Goal: Information Seeking & Learning: Learn about a topic

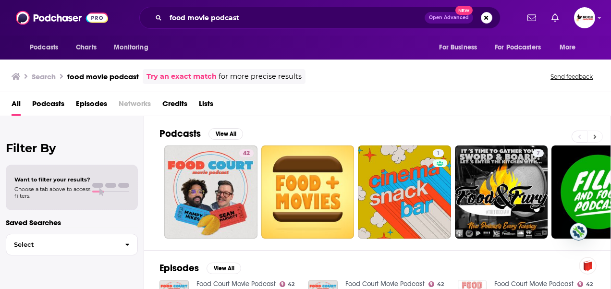
click at [596, 137] on icon at bounding box center [595, 137] width 3 height 7
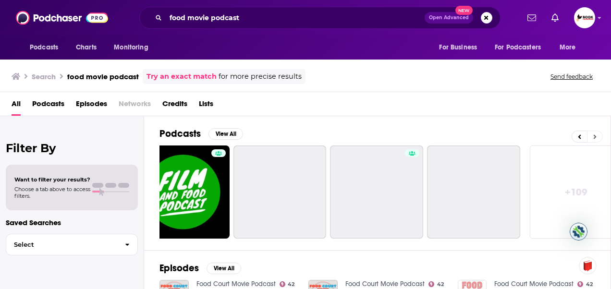
scroll to position [0, 431]
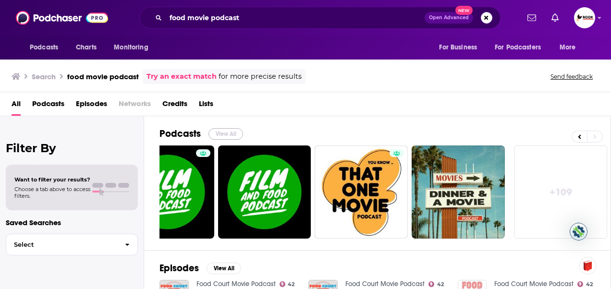
click at [226, 130] on button "View All" at bounding box center [226, 134] width 35 height 12
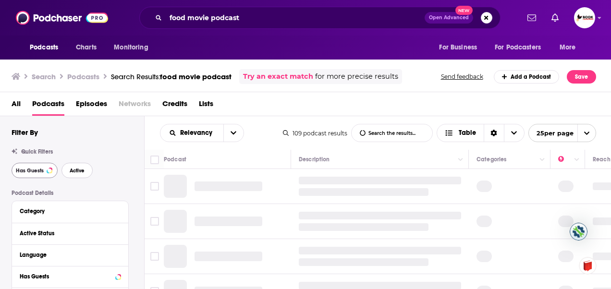
click at [86, 171] on button "Active" at bounding box center [77, 170] width 31 height 15
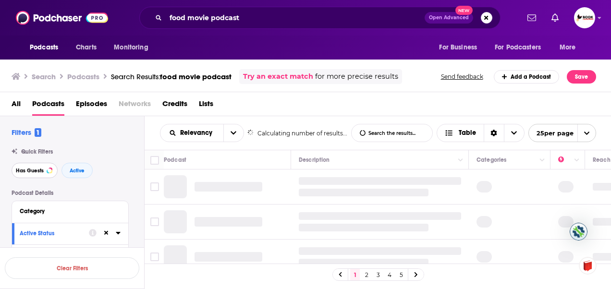
click at [32, 172] on span "Has Guests" at bounding box center [30, 170] width 28 height 5
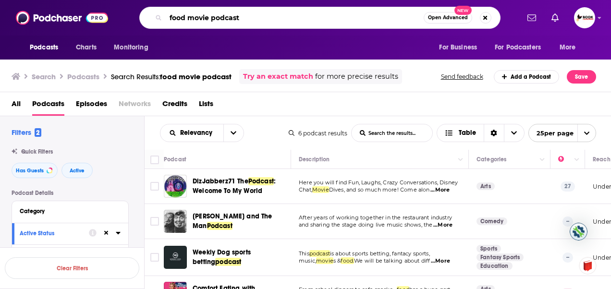
drag, startPoint x: 257, startPoint y: 17, endPoint x: 2, endPoint y: -17, distance: 257.4
click at [2, 0] on html "Podcasts Charts Monitoring food movie podcast Open Advanced New For Business Fo…" at bounding box center [305, 144] width 611 height 289
type input "the recipe with [PERSON_NAME]"
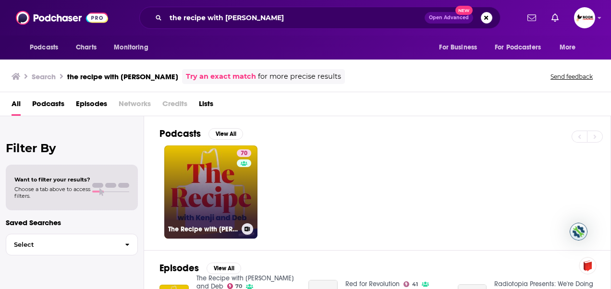
click at [196, 185] on link "70 The Recipe with [PERSON_NAME] and Deb" at bounding box center [210, 192] width 93 height 93
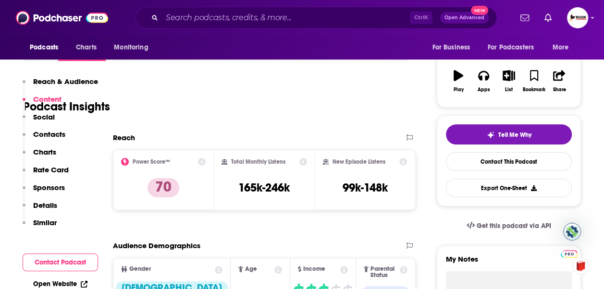
scroll to position [529, 0]
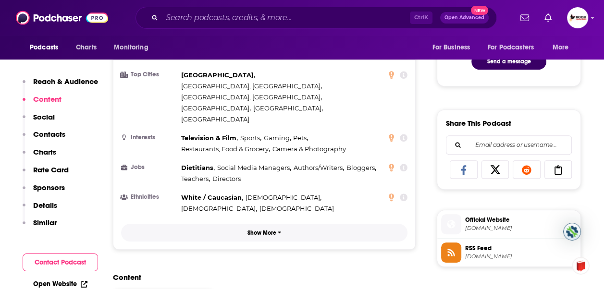
click at [273, 230] on p "Show More" at bounding box center [262, 233] width 29 height 7
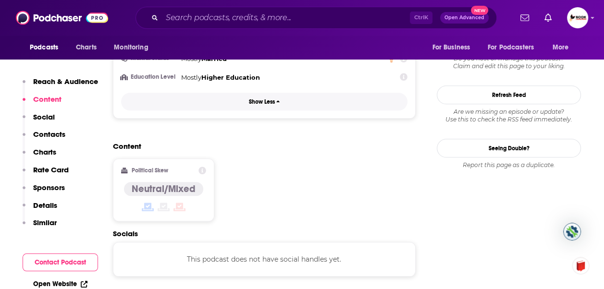
scroll to position [817, 0]
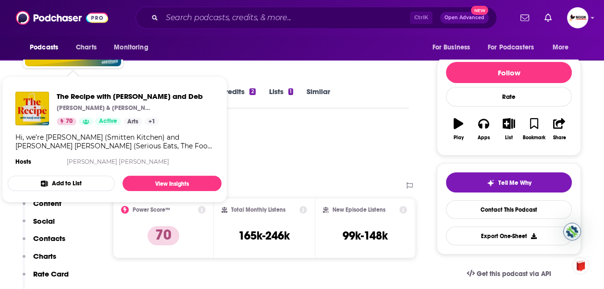
scroll to position [0, 0]
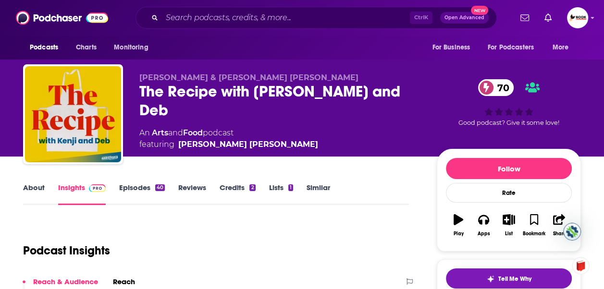
click at [142, 191] on link "Episodes 40" at bounding box center [142, 194] width 46 height 22
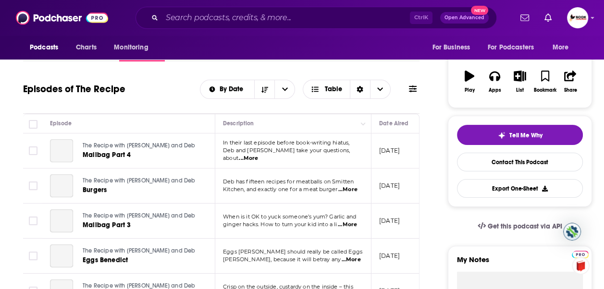
scroll to position [144, 0]
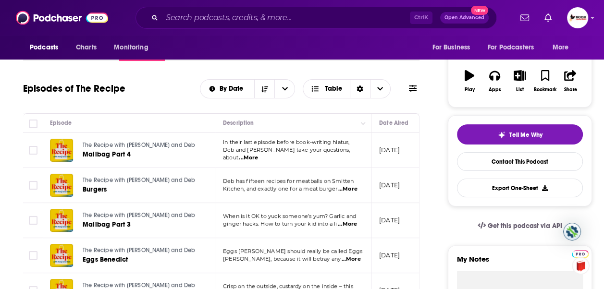
click at [258, 154] on span "...More" at bounding box center [248, 158] width 19 height 8
click at [99, 153] on span "Mailbag Part 4" at bounding box center [107, 154] width 48 height 8
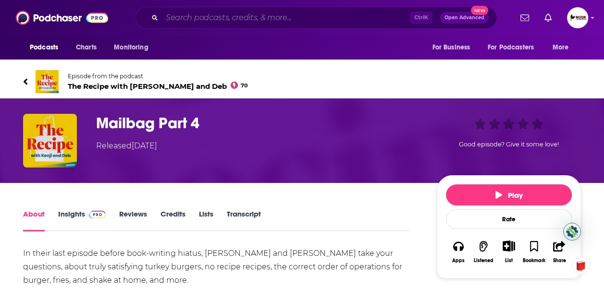
click at [204, 16] on input "Search podcasts, credits, & more..." at bounding box center [286, 17] width 248 height 15
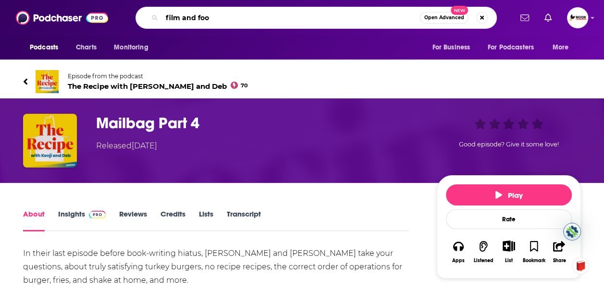
type input "film and food"
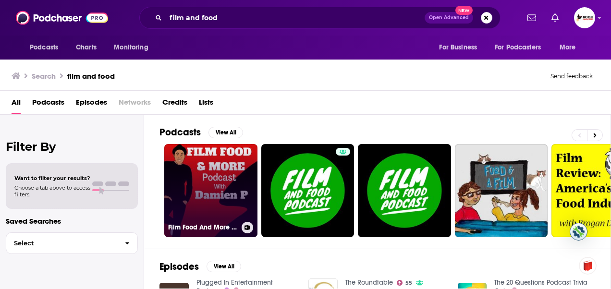
click at [214, 180] on link "Film Food And More With [PERSON_NAME]" at bounding box center [210, 190] width 93 height 93
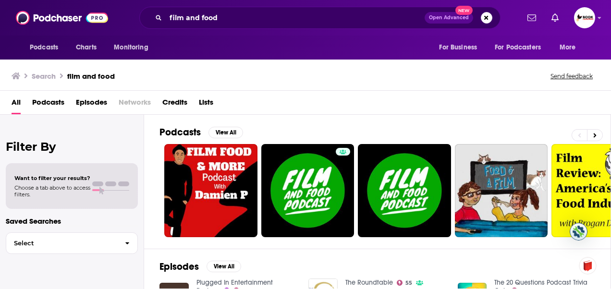
click at [61, 186] on span "Choose a tab above to access filters." at bounding box center [52, 191] width 76 height 13
click at [56, 105] on span "Podcasts" at bounding box center [48, 105] width 32 height 20
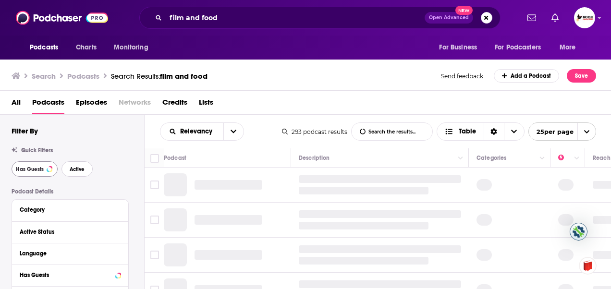
click at [81, 170] on span "Active" at bounding box center [77, 169] width 15 height 5
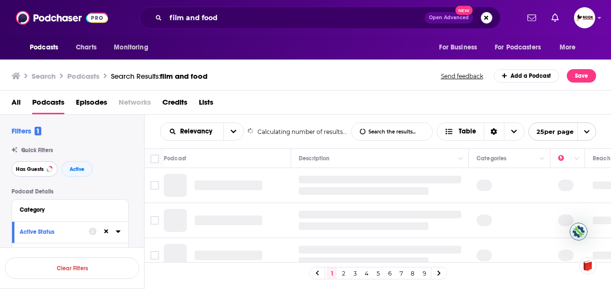
click at [34, 172] on span "Has Guests" at bounding box center [30, 169] width 28 height 5
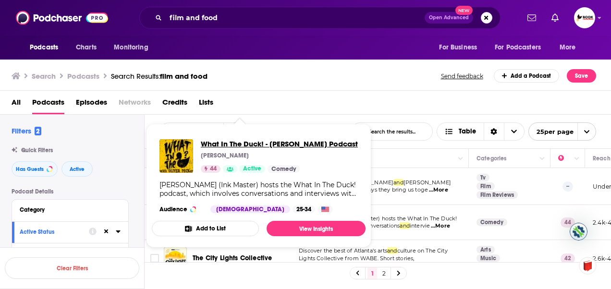
click at [291, 143] on span "What In The Duck! - [PERSON_NAME] Podcast" at bounding box center [279, 143] width 157 height 9
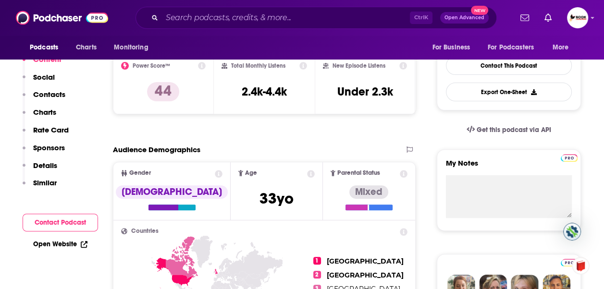
scroll to position [96, 0]
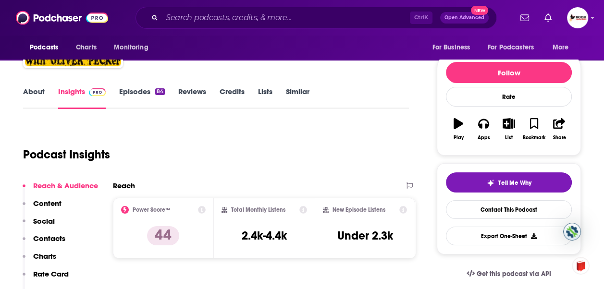
click at [141, 97] on link "Episodes 84" at bounding box center [142, 98] width 46 height 22
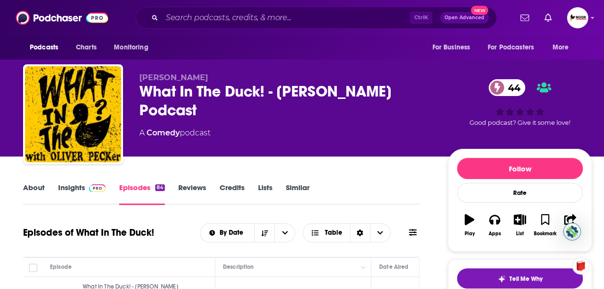
scroll to position [144, 0]
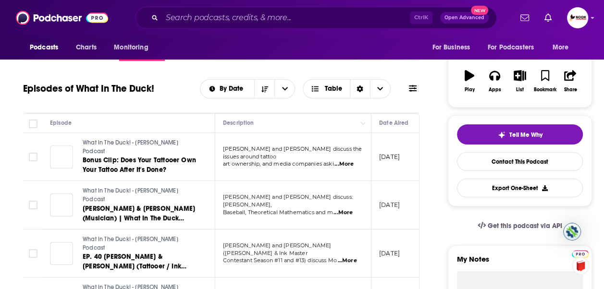
click at [354, 161] on span "...More" at bounding box center [344, 165] width 19 height 8
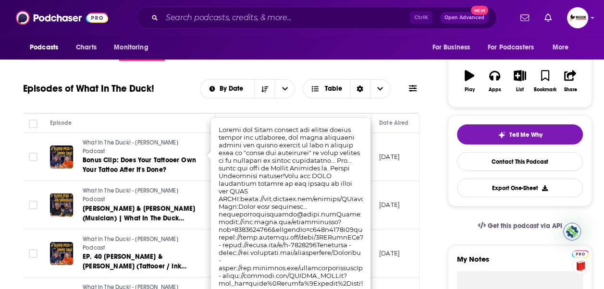
click at [143, 169] on td "What In The Duck! - [PERSON_NAME] Podcast Bonus Clip: Does Your Tattooer Own Yo…" at bounding box center [128, 157] width 173 height 49
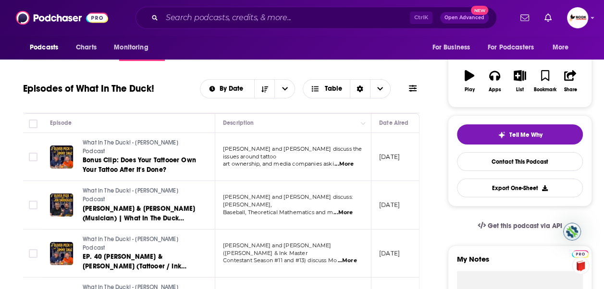
click at [346, 209] on span "...More" at bounding box center [343, 213] width 19 height 8
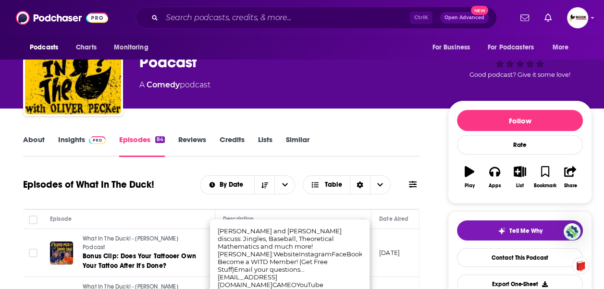
scroll to position [48, 0]
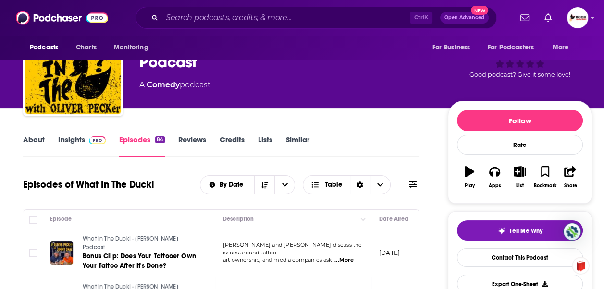
click at [72, 139] on link "Insights" at bounding box center [82, 146] width 48 height 22
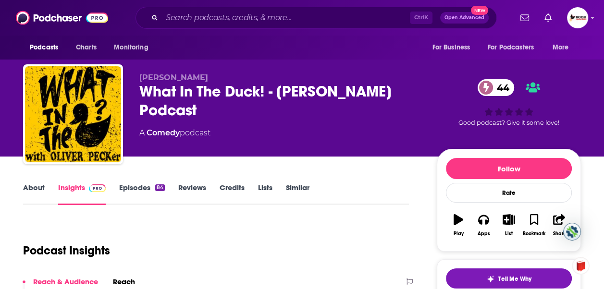
click at [28, 186] on link "About" at bounding box center [34, 194] width 22 height 22
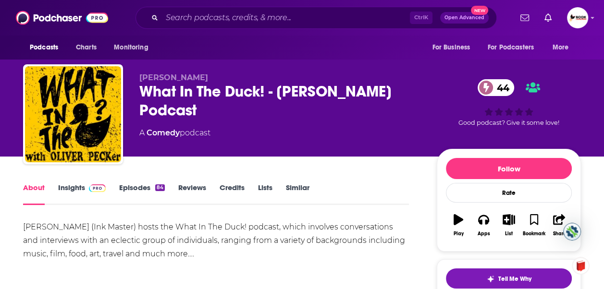
click at [143, 191] on link "Episodes 84" at bounding box center [142, 194] width 46 height 22
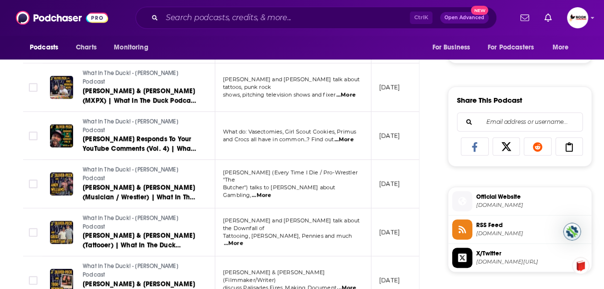
scroll to position [577, 0]
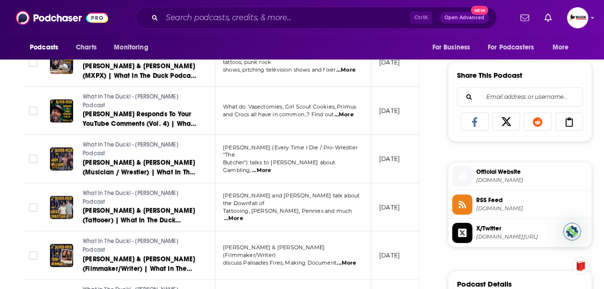
click at [348, 260] on span "...More" at bounding box center [346, 264] width 19 height 8
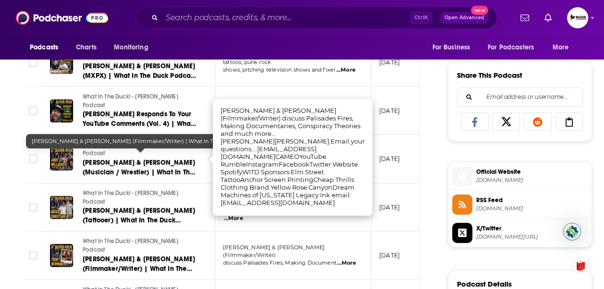
click at [150, 255] on span "[PERSON_NAME] & [PERSON_NAME] (Filmmaker/Writer) | What In The Duck Podcast Ep.…" at bounding box center [139, 268] width 112 height 27
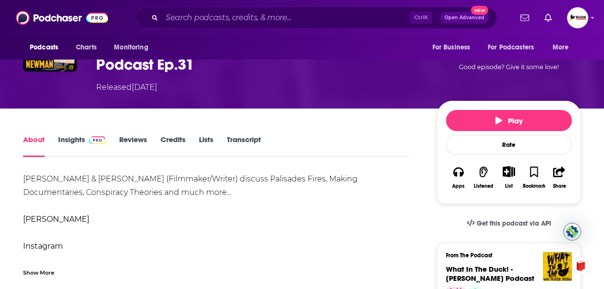
scroll to position [48, 0]
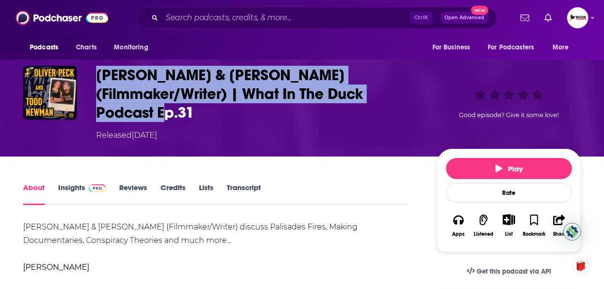
drag, startPoint x: 234, startPoint y: 120, endPoint x: 98, endPoint y: 67, distance: 145.5
click at [98, 67] on h1 "[PERSON_NAME] & [PERSON_NAME] (Filmmaker/Writer) | What In The Duck Podcast Ep.…" at bounding box center [258, 94] width 325 height 56
copy h1 "[PERSON_NAME] & [PERSON_NAME] (Filmmaker/Writer) | What In The Duck Podcast Ep.…"
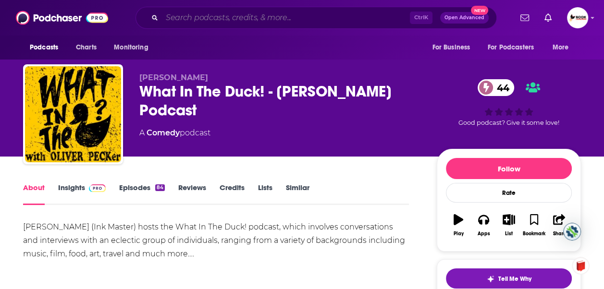
click at [296, 18] on input "Search podcasts, credits, & more..." at bounding box center [286, 17] width 248 height 15
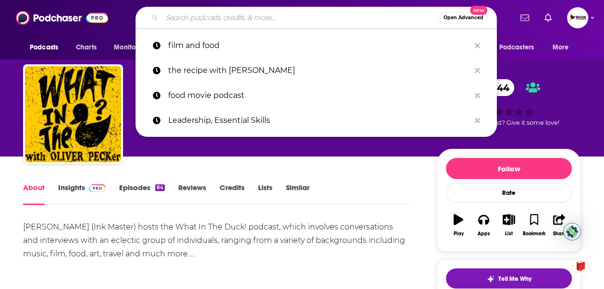
click at [309, 20] on input "Search podcasts, credits, & more..." at bounding box center [300, 17] width 277 height 15
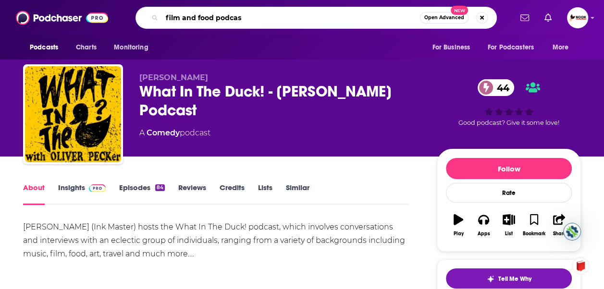
type input "film and food podcast"
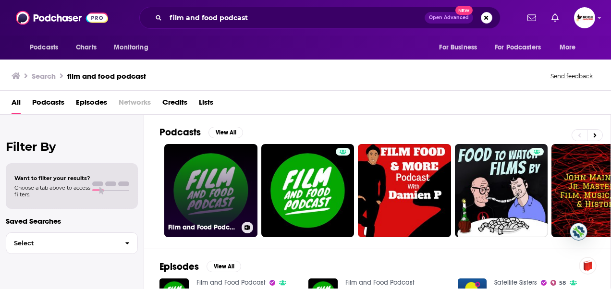
click at [216, 165] on link "Film and Food Podcast" at bounding box center [210, 190] width 93 height 93
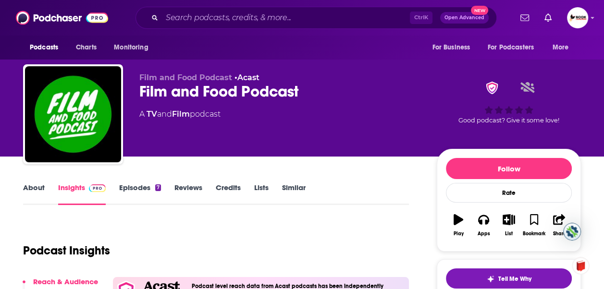
click at [137, 188] on link "Episodes 7" at bounding box center [140, 194] width 42 height 22
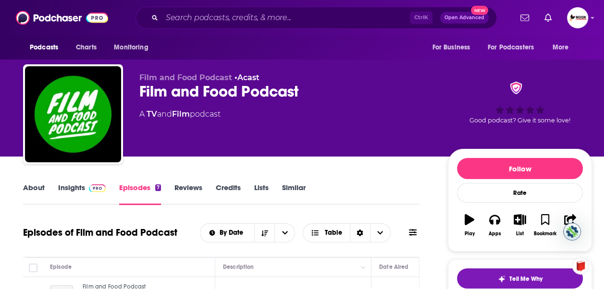
scroll to position [144, 0]
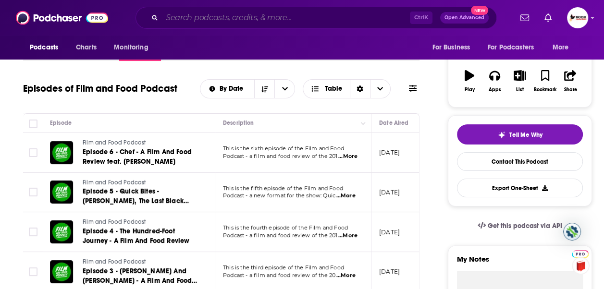
click at [217, 22] on input "Search podcasts, credits, & more..." at bounding box center [286, 17] width 248 height 15
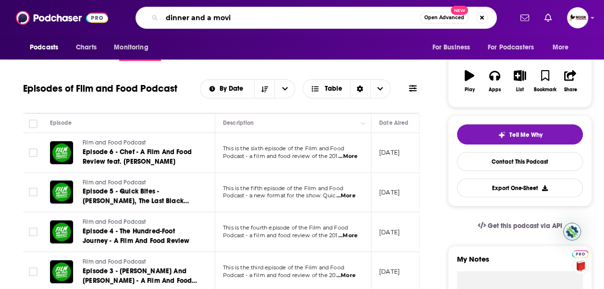
type input "dinner and a movie"
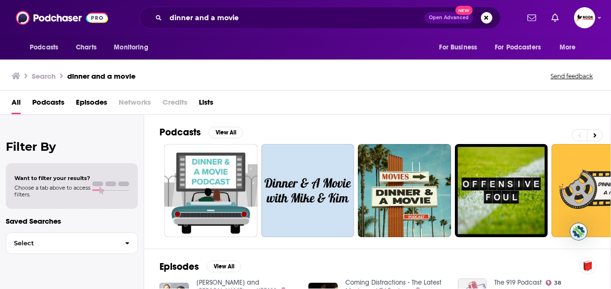
click at [39, 106] on span "Podcasts" at bounding box center [48, 105] width 32 height 20
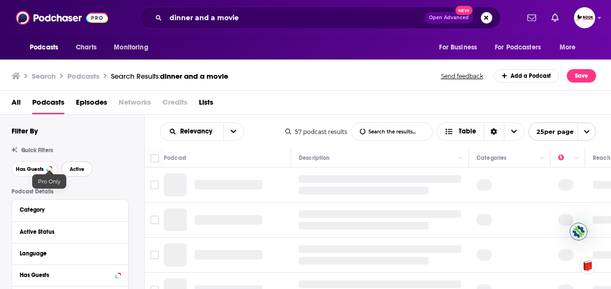
click at [72, 169] on span "Active" at bounding box center [77, 169] width 15 height 5
click at [87, 170] on button "Active" at bounding box center [77, 168] width 31 height 15
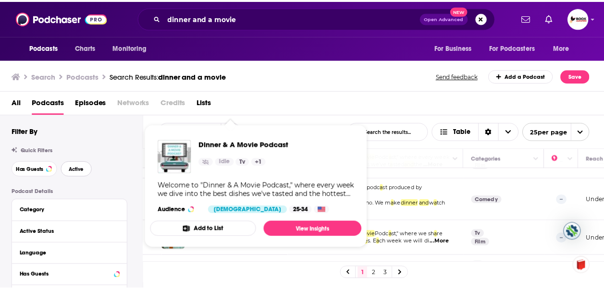
scroll to position [48, 0]
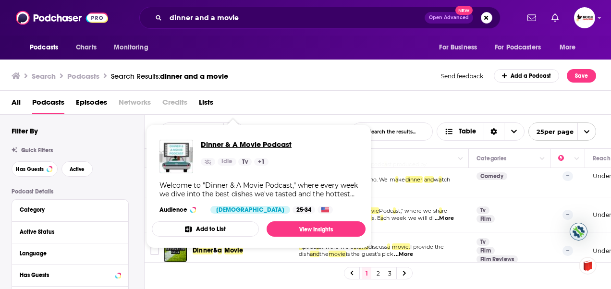
click at [250, 143] on span "Dinner & A Movie Podcast" at bounding box center [246, 144] width 91 height 9
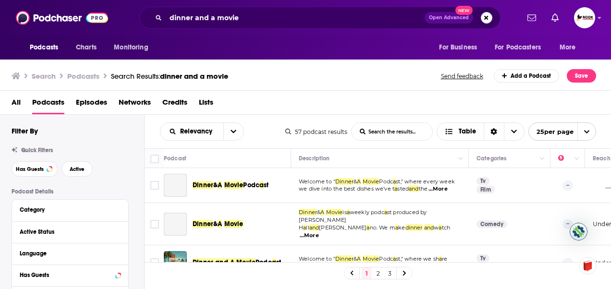
scroll to position [96, 0]
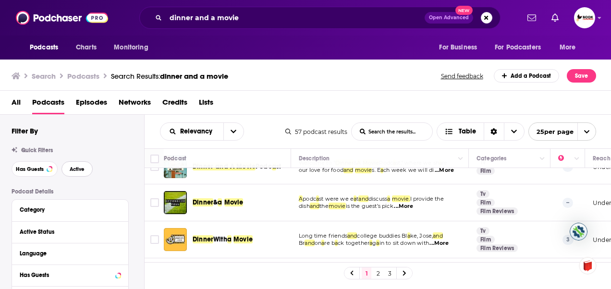
click at [75, 169] on span "Active" at bounding box center [77, 169] width 15 height 5
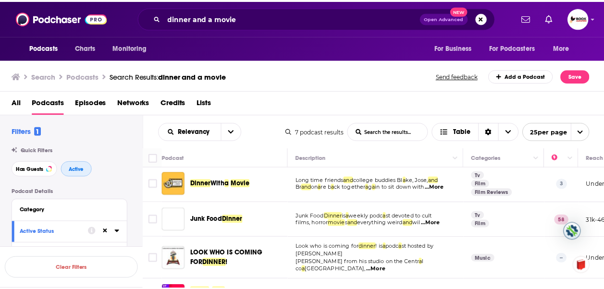
scroll to position [0, 0]
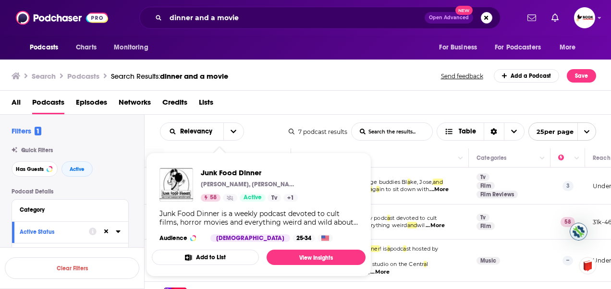
click at [224, 223] on div "Junk Food Dinner is a weekly podcast devoted to cult films, horror movies and e…" at bounding box center [259, 218] width 199 height 17
click at [252, 174] on span "Junk Food Dinner" at bounding box center [249, 172] width 97 height 9
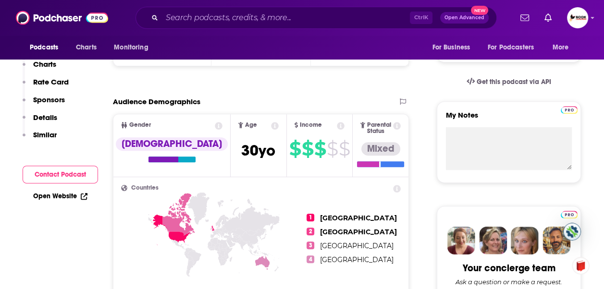
scroll to position [48, 0]
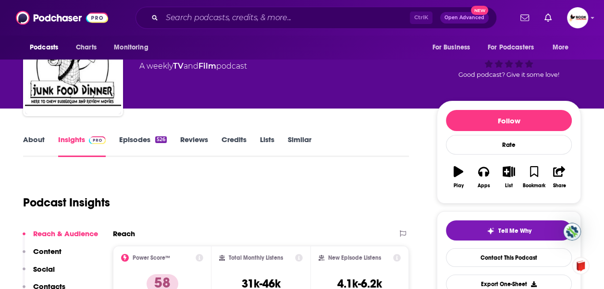
click at [132, 141] on link "Episodes 526" at bounding box center [143, 146] width 48 height 22
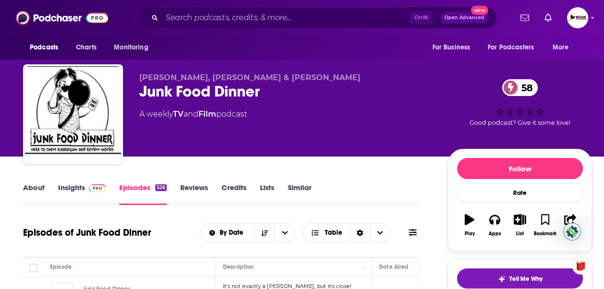
scroll to position [144, 0]
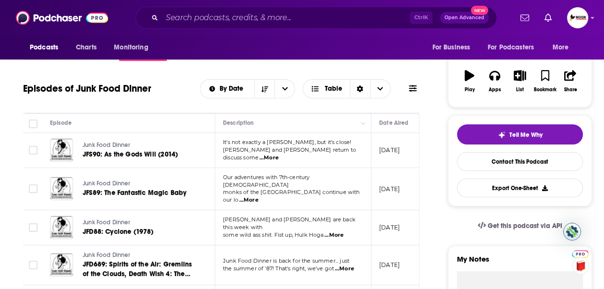
click at [279, 154] on span "...More" at bounding box center [269, 158] width 19 height 8
click at [231, 107] on div "Episodes of Junk Food Dinner By Date Table" at bounding box center [221, 94] width 397 height 37
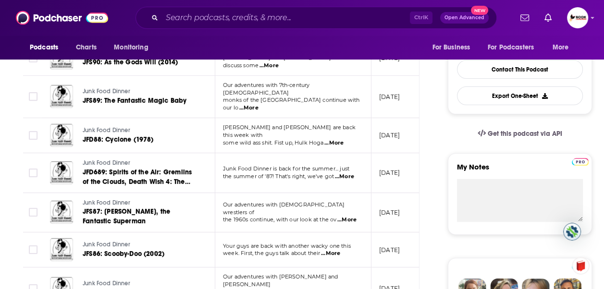
scroll to position [240, 0]
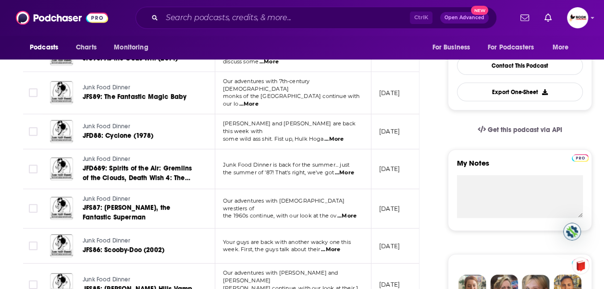
click at [348, 169] on span "...More" at bounding box center [344, 173] width 19 height 8
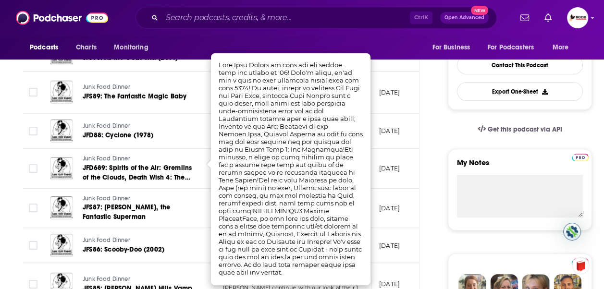
scroll to position [336, 0]
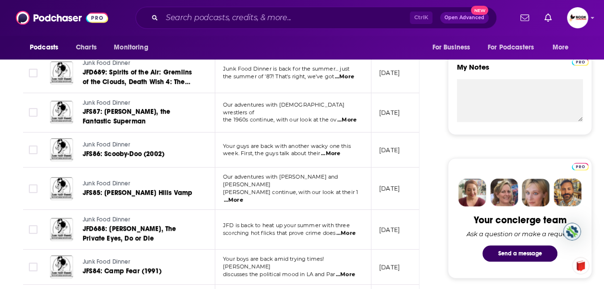
click at [347, 271] on span "...More" at bounding box center [345, 275] width 19 height 8
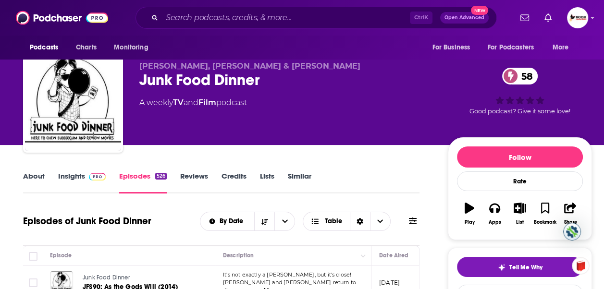
scroll to position [0, 0]
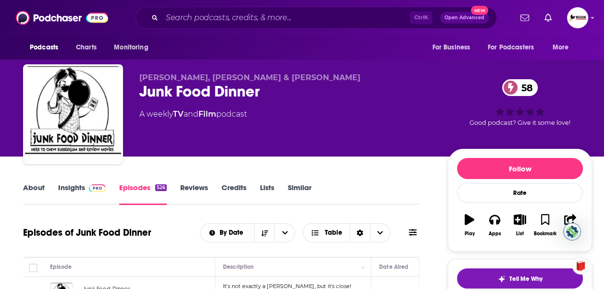
click at [68, 189] on link "Insights" at bounding box center [82, 194] width 48 height 22
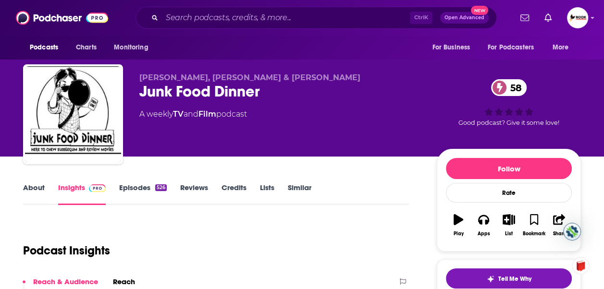
click at [29, 186] on link "About" at bounding box center [34, 194] width 22 height 22
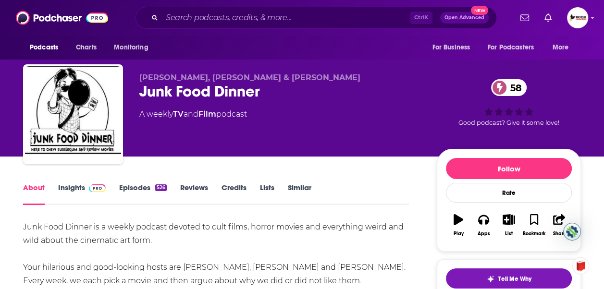
click at [141, 190] on link "Episodes 526" at bounding box center [143, 194] width 48 height 22
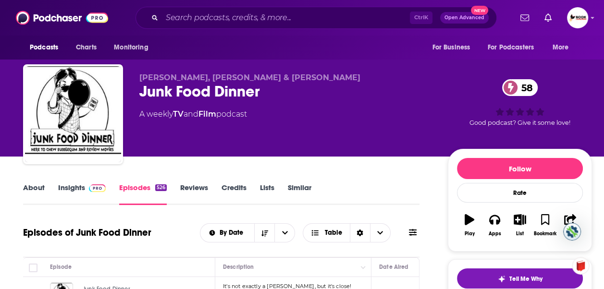
scroll to position [96, 0]
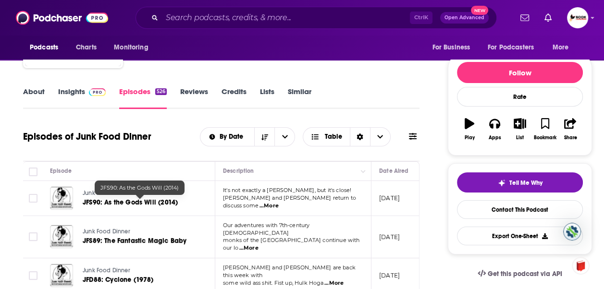
click at [142, 204] on span "JFS90: As the Gods Will (2014)" at bounding box center [130, 203] width 95 height 8
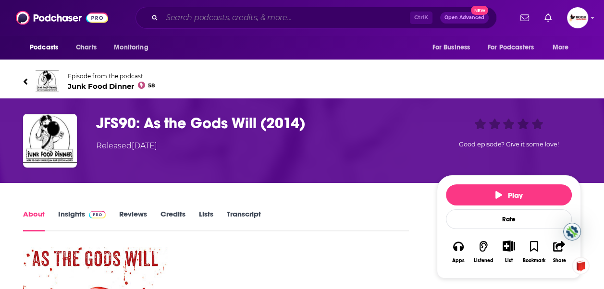
click at [187, 24] on input "Search podcasts, credits, & more..." at bounding box center [286, 17] width 248 height 15
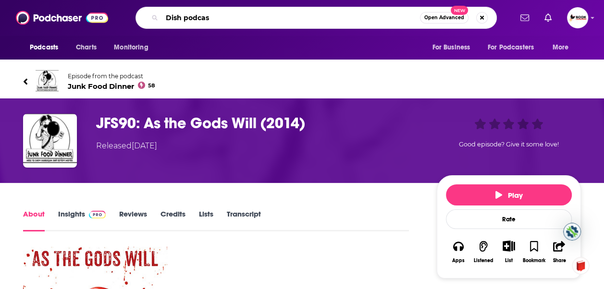
type input "Dish podcast"
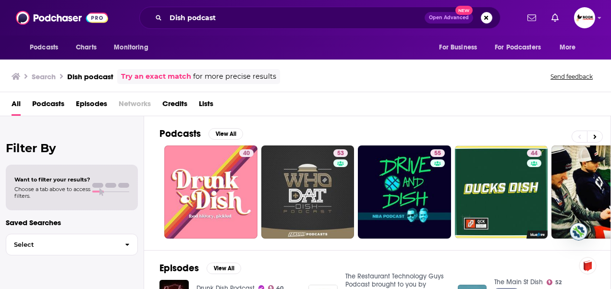
click at [50, 103] on span "Podcasts" at bounding box center [48, 106] width 32 height 20
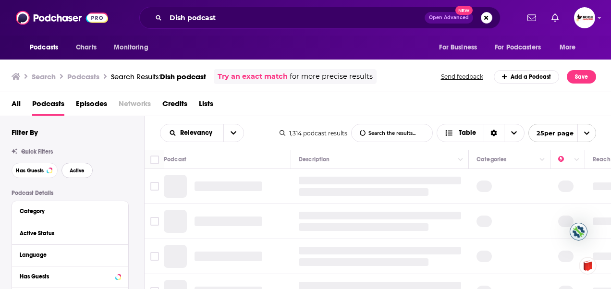
click at [76, 172] on span "Active" at bounding box center [77, 170] width 15 height 5
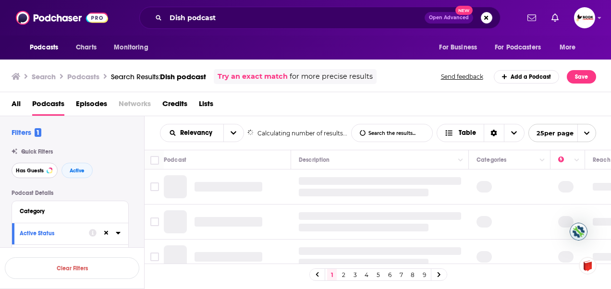
click at [34, 174] on button "Has Guests" at bounding box center [35, 170] width 46 height 15
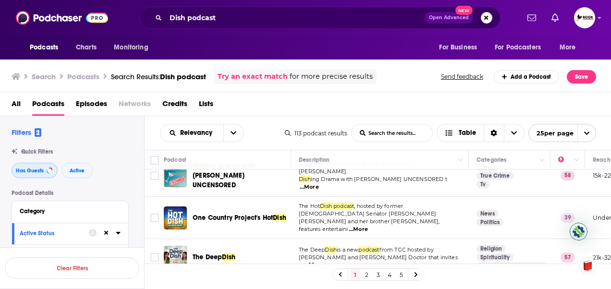
scroll to position [336, 0]
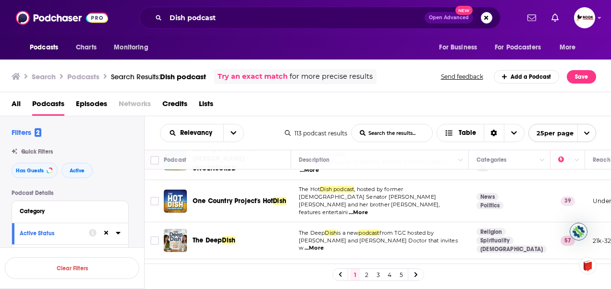
click at [324, 245] on span "...More" at bounding box center [314, 249] width 19 height 8
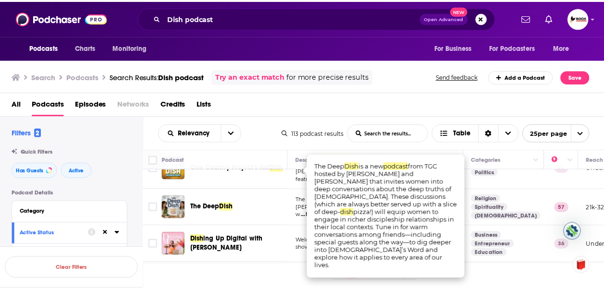
scroll to position [385, 0]
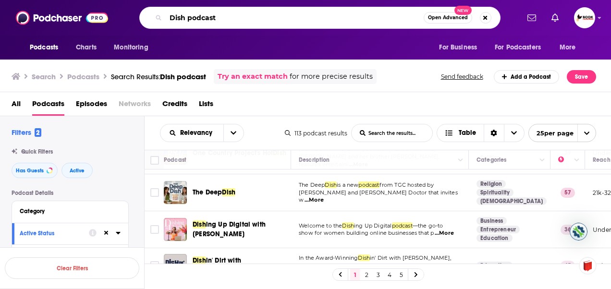
drag, startPoint x: 229, startPoint y: 18, endPoint x: 186, endPoint y: 16, distance: 42.8
click at [186, 16] on input "Dish podcast" at bounding box center [295, 17] width 258 height 15
type input "Dish"
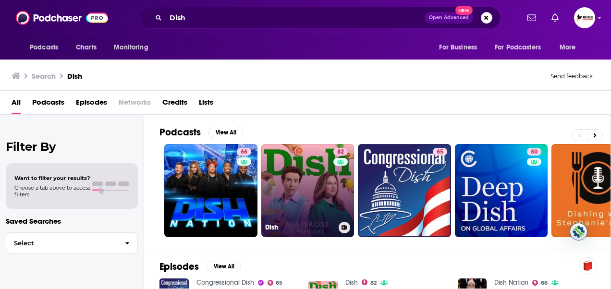
click at [313, 193] on link "82 Dish" at bounding box center [307, 190] width 93 height 93
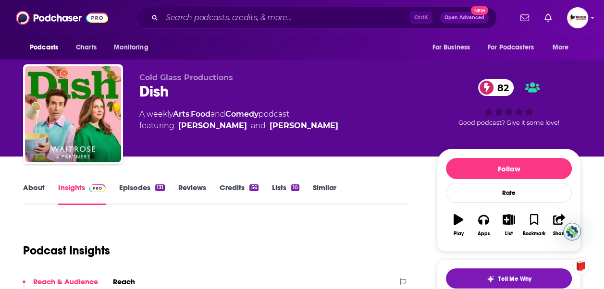
click at [136, 188] on link "Episodes 131" at bounding box center [142, 194] width 46 height 22
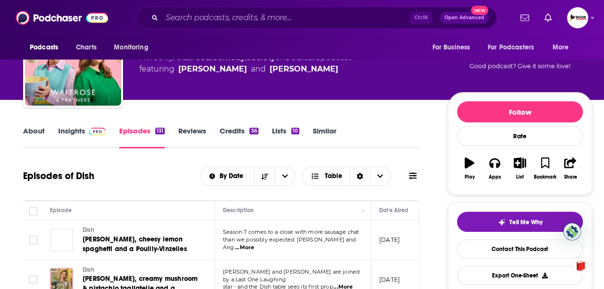
scroll to position [96, 0]
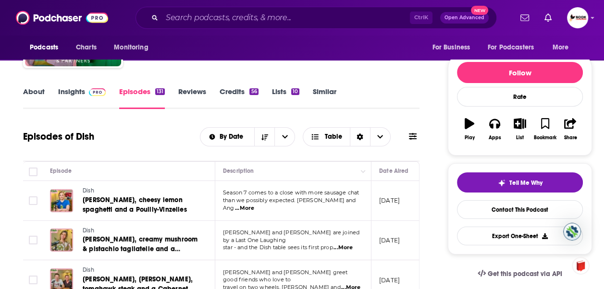
click at [254, 205] on span "...More" at bounding box center [244, 209] width 19 height 8
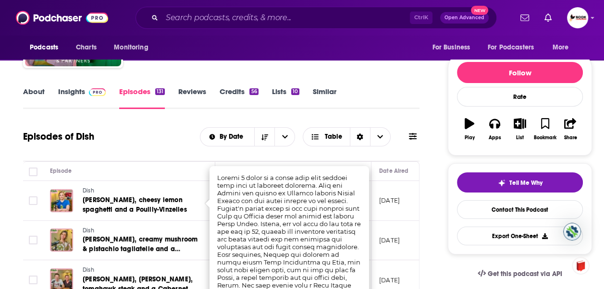
scroll to position [0, 0]
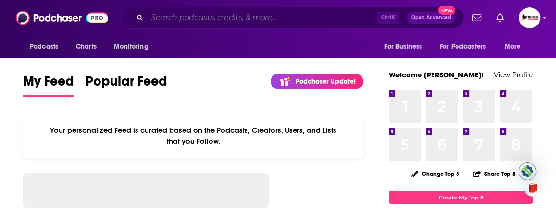
click at [209, 13] on input "Search podcasts, credits, & more..." at bounding box center [262, 17] width 230 height 15
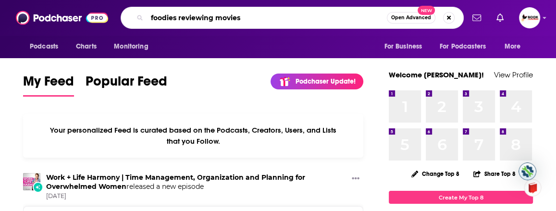
type input "foodies reviewing movies"
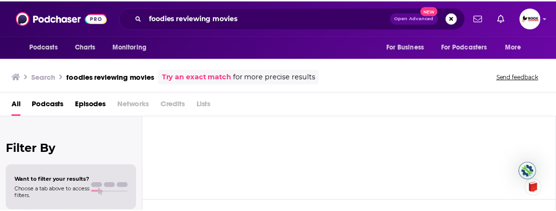
scroll to position [96, 0]
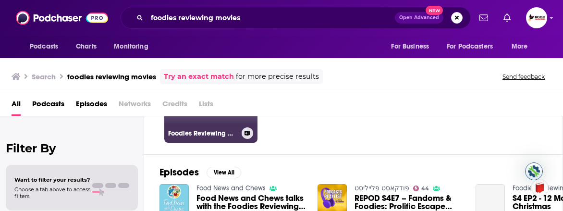
click at [217, 132] on h3 "Foodies Reviewing Movies" at bounding box center [203, 133] width 70 height 8
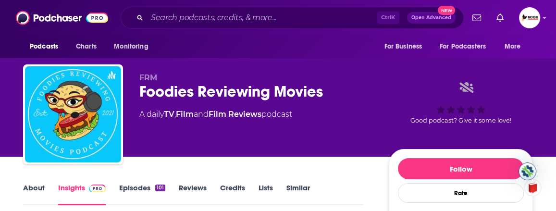
click at [134, 186] on link "Episodes 101" at bounding box center [142, 194] width 46 height 22
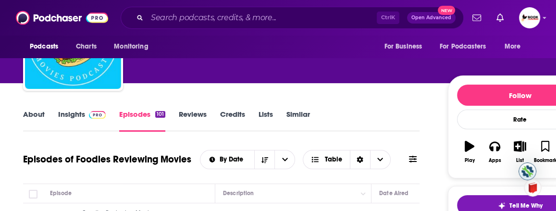
scroll to position [144, 0]
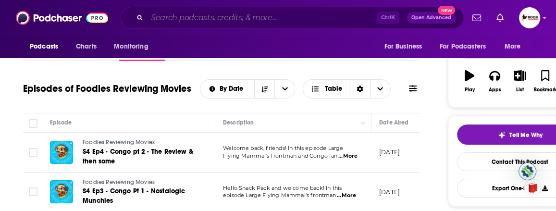
click at [203, 22] on input "Search podcasts, credits, & more..." at bounding box center [262, 17] width 230 height 15
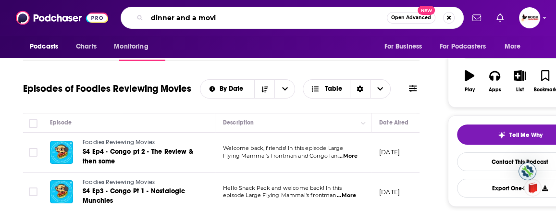
type input "dinner and a movie"
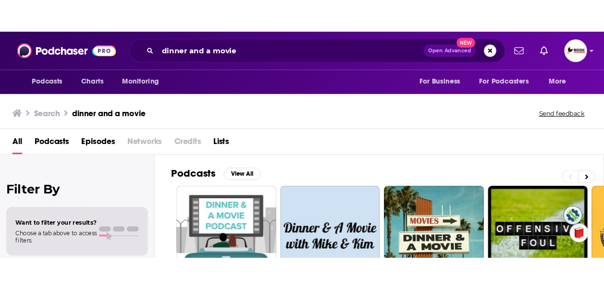
scroll to position [48, 0]
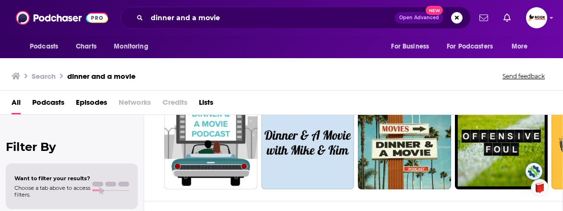
click at [53, 99] on span "Podcasts" at bounding box center [48, 105] width 32 height 20
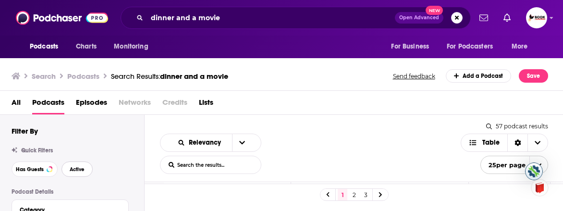
click at [77, 171] on span "Active" at bounding box center [77, 169] width 15 height 5
click at [33, 168] on span "Has Guests" at bounding box center [30, 169] width 28 height 5
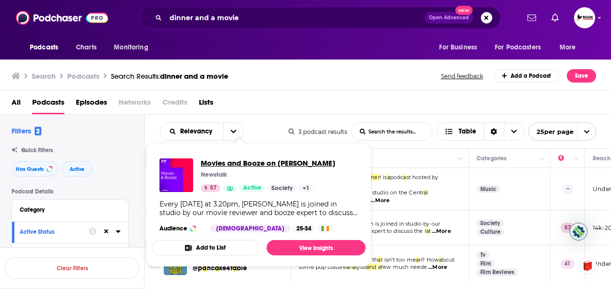
click at [279, 159] on span "Movies and Booze on [PERSON_NAME]" at bounding box center [268, 163] width 135 height 9
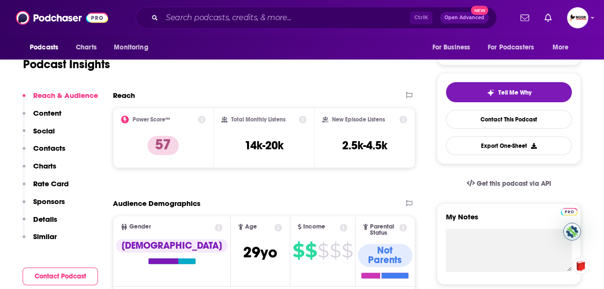
scroll to position [96, 0]
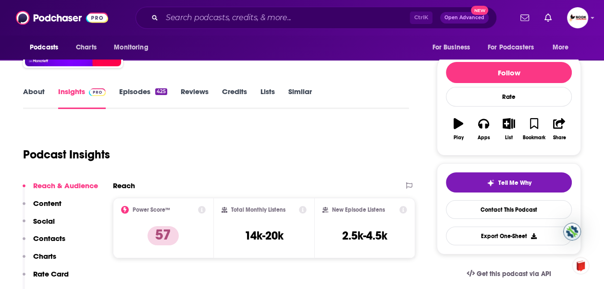
click at [133, 94] on link "Episodes 425" at bounding box center [143, 98] width 48 height 22
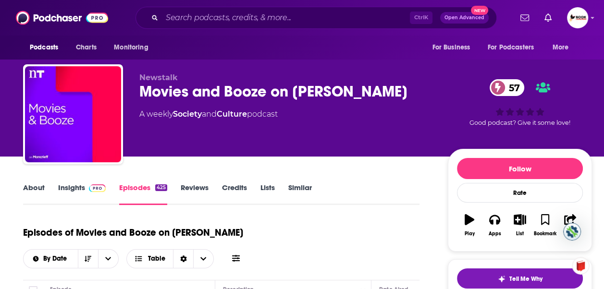
scroll to position [144, 0]
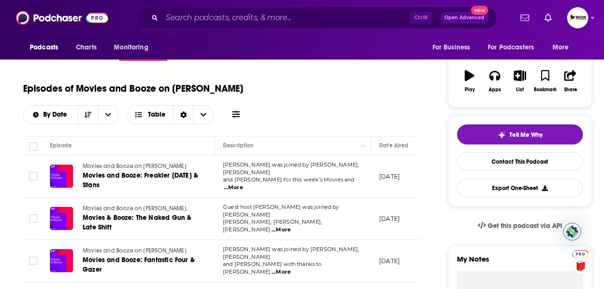
click at [243, 184] on span "...More" at bounding box center [233, 188] width 19 height 8
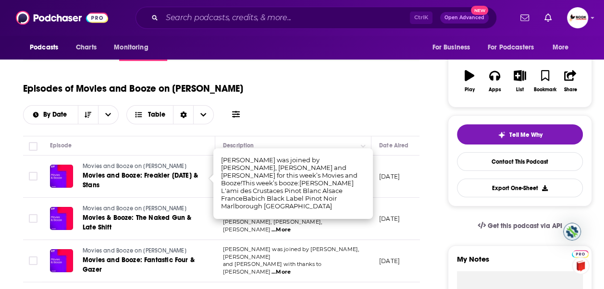
click at [291, 211] on span "...More" at bounding box center [281, 230] width 19 height 8
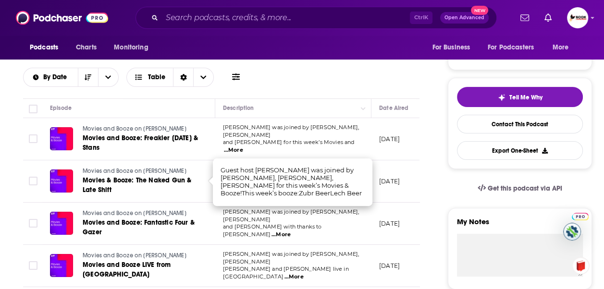
scroll to position [192, 0]
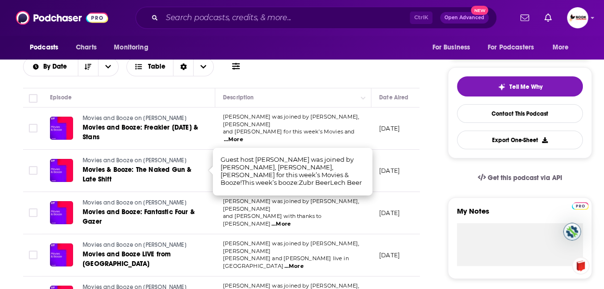
click at [291, 211] on span "...More" at bounding box center [281, 225] width 19 height 8
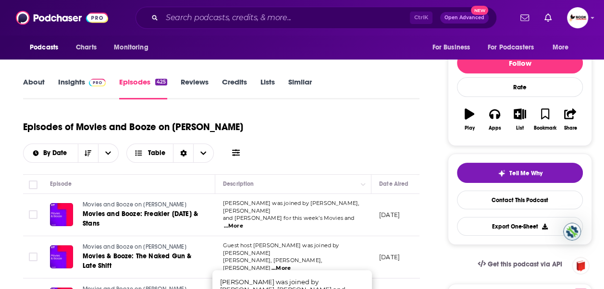
scroll to position [0, 0]
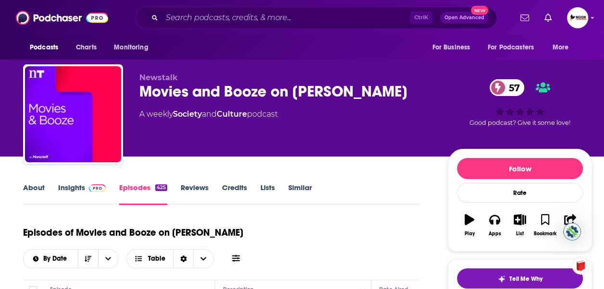
click at [75, 186] on link "Insights" at bounding box center [82, 194] width 48 height 22
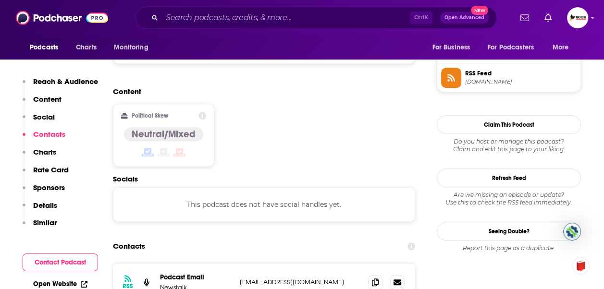
scroll to position [721, 0]
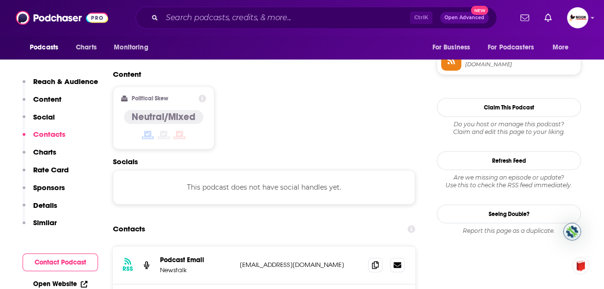
click at [67, 211] on link "Open Website" at bounding box center [60, 284] width 54 height 8
click at [220, 19] on input "Search podcasts, credits, & more..." at bounding box center [286, 17] width 248 height 15
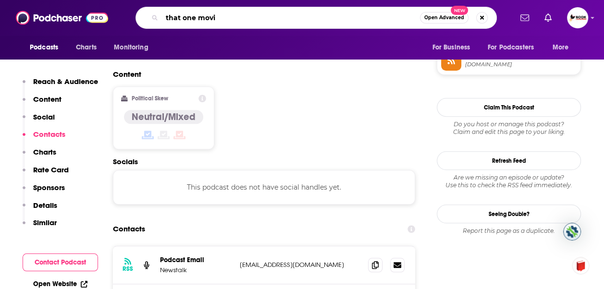
type input "that one movie"
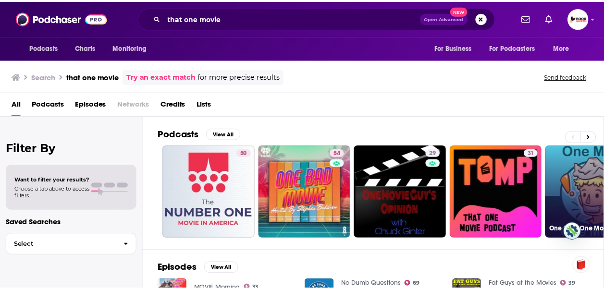
scroll to position [48, 0]
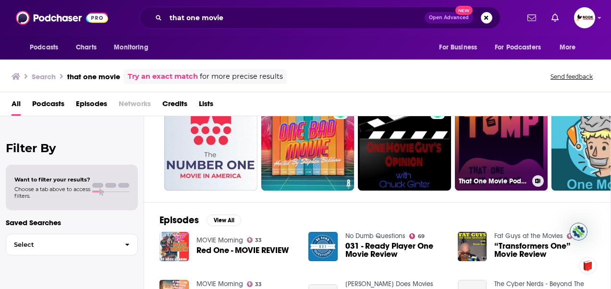
click at [499, 154] on link "31 That One Movie Podcast (TOMP)" at bounding box center [501, 144] width 93 height 93
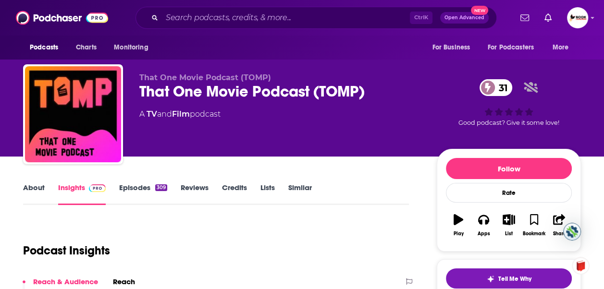
click at [133, 187] on link "Episodes 309" at bounding box center [143, 194] width 48 height 22
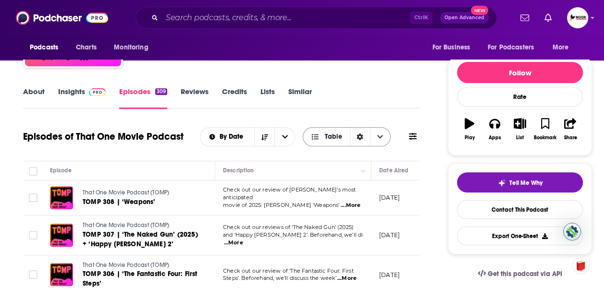
scroll to position [192, 0]
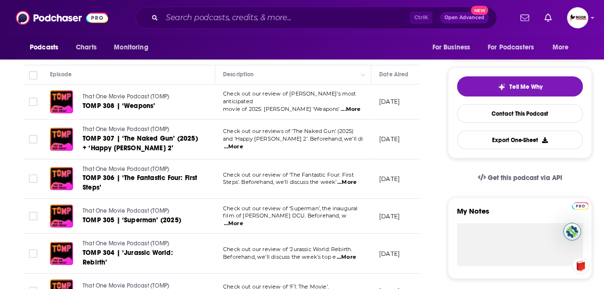
click at [243, 144] on span "...More" at bounding box center [233, 147] width 19 height 8
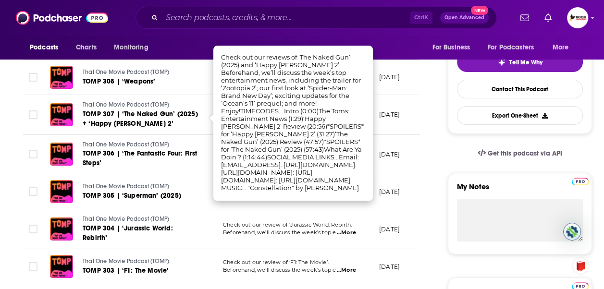
scroll to position [240, 0]
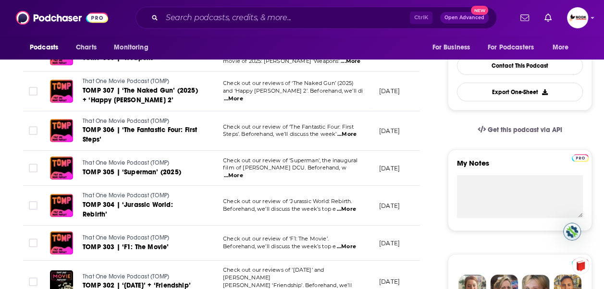
click at [352, 211] on span "...More" at bounding box center [346, 247] width 19 height 8
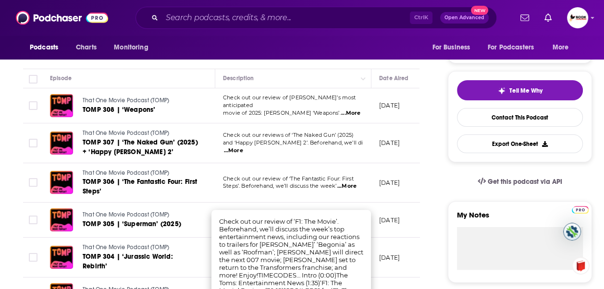
scroll to position [144, 0]
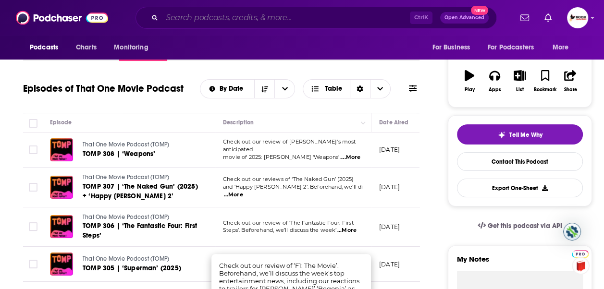
click at [266, 22] on input "Search podcasts, credits, & more..." at bounding box center [286, 17] width 248 height 15
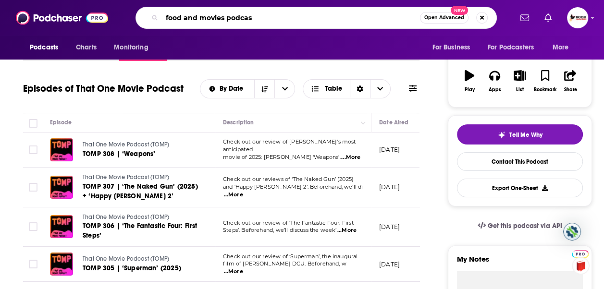
type input "food and movies podcast"
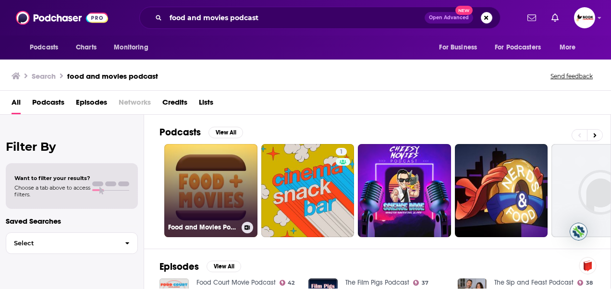
click at [216, 180] on link "Food and Movies Podcast: Exploring the Intersection of Food and Movies" at bounding box center [210, 190] width 93 height 93
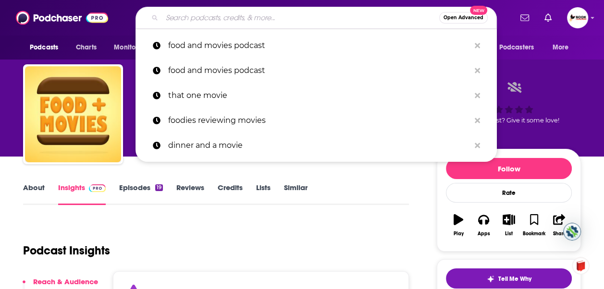
click at [302, 24] on input "Search podcasts, credits, & more..." at bounding box center [300, 17] width 277 height 15
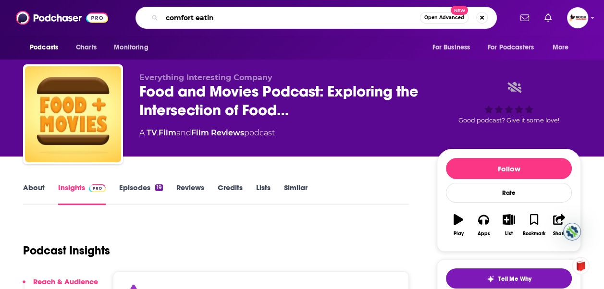
type input "comfort eating"
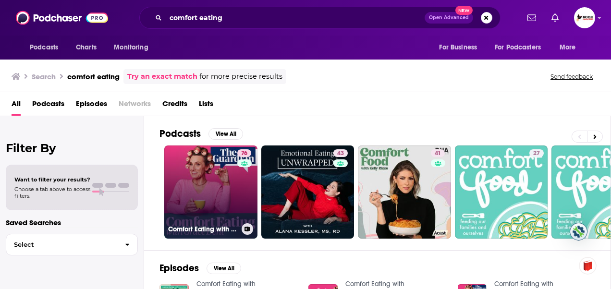
click at [197, 184] on link "76 Comfort Eating with Grace Dent" at bounding box center [210, 192] width 93 height 93
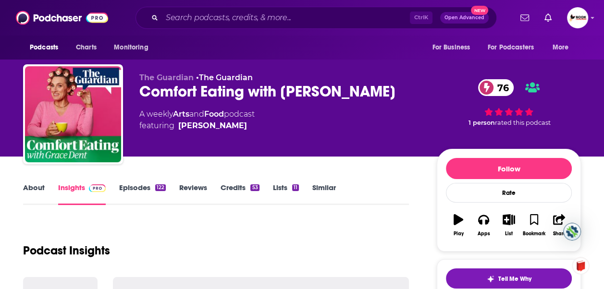
scroll to position [96, 0]
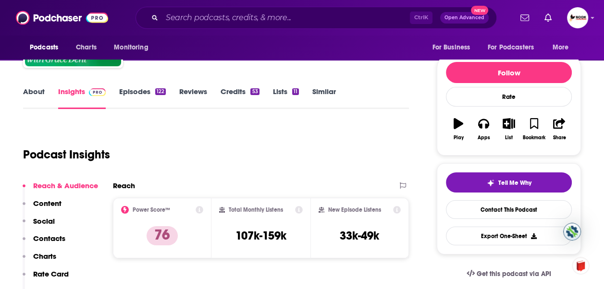
click at [137, 91] on link "Episodes 122" at bounding box center [142, 98] width 47 height 22
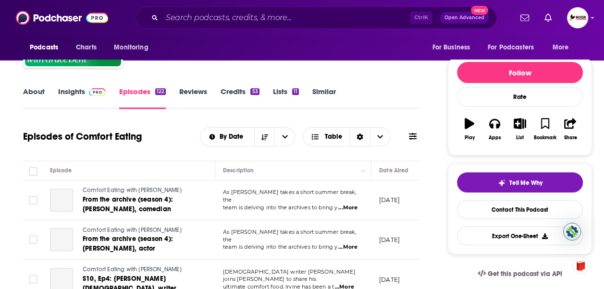
scroll to position [144, 0]
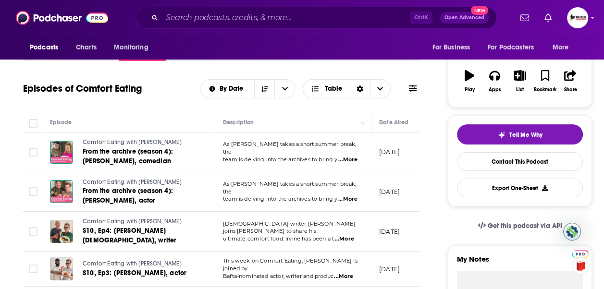
click at [100, 151] on span "From the archive (season 4): Jayde Adams, comedian" at bounding box center [128, 157] width 90 height 18
